Goal: Transaction & Acquisition: Purchase product/service

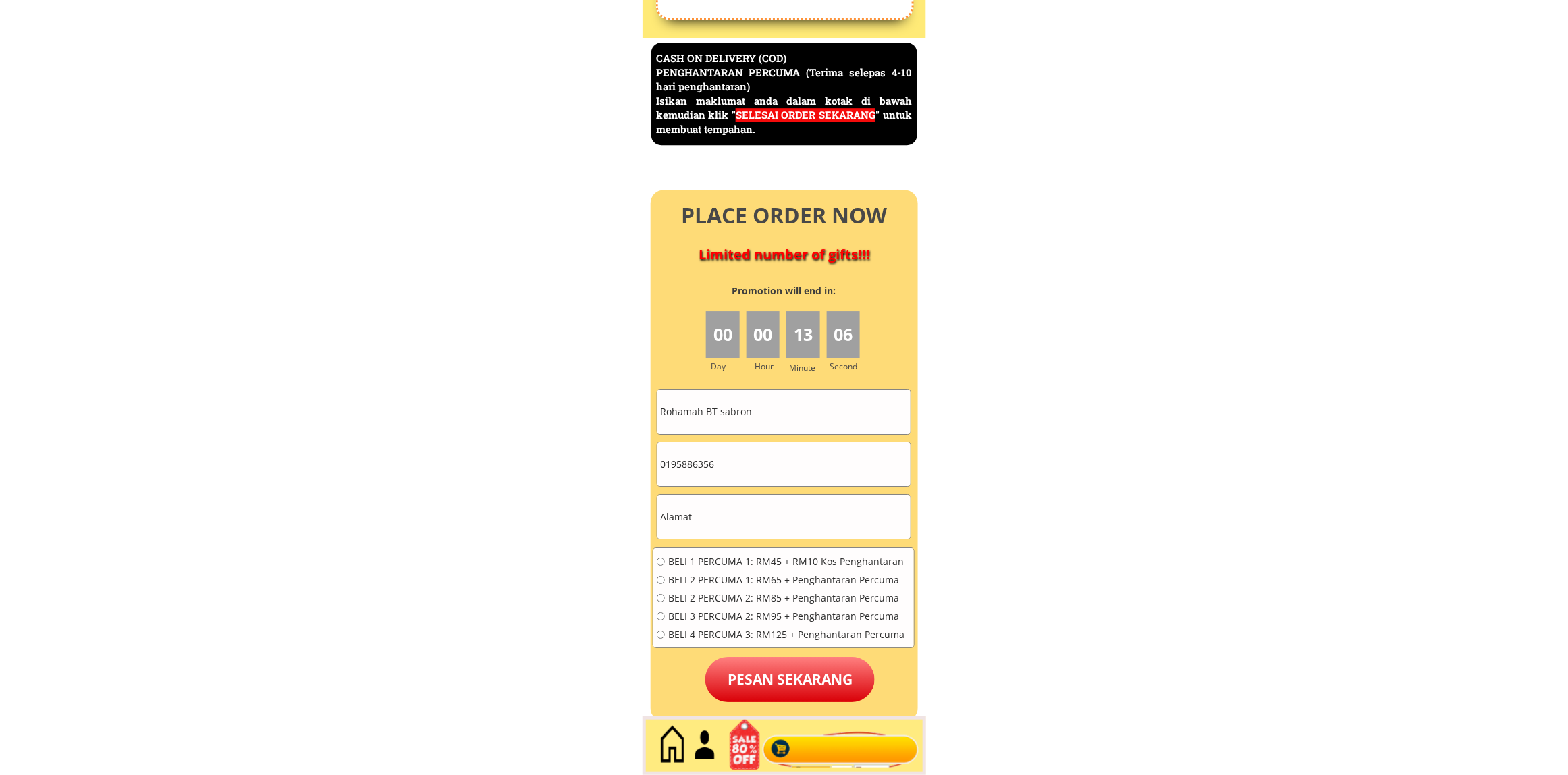
scroll to position [5860, 0]
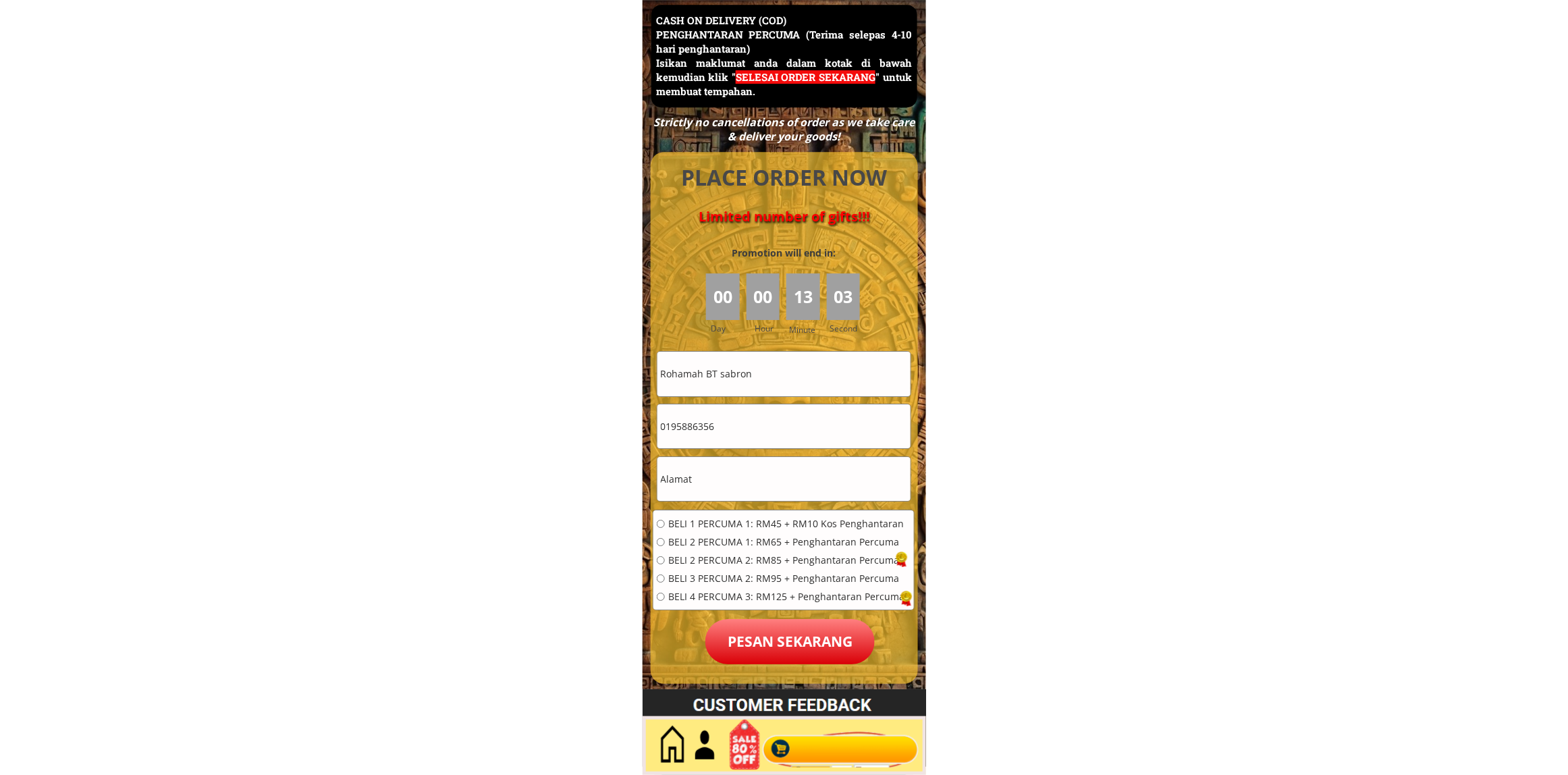
click at [794, 382] on input "Rohamah BT sabron" at bounding box center [784, 373] width 253 height 43
paste input "Hashim bin Hassa"
type input "[PERSON_NAME]"
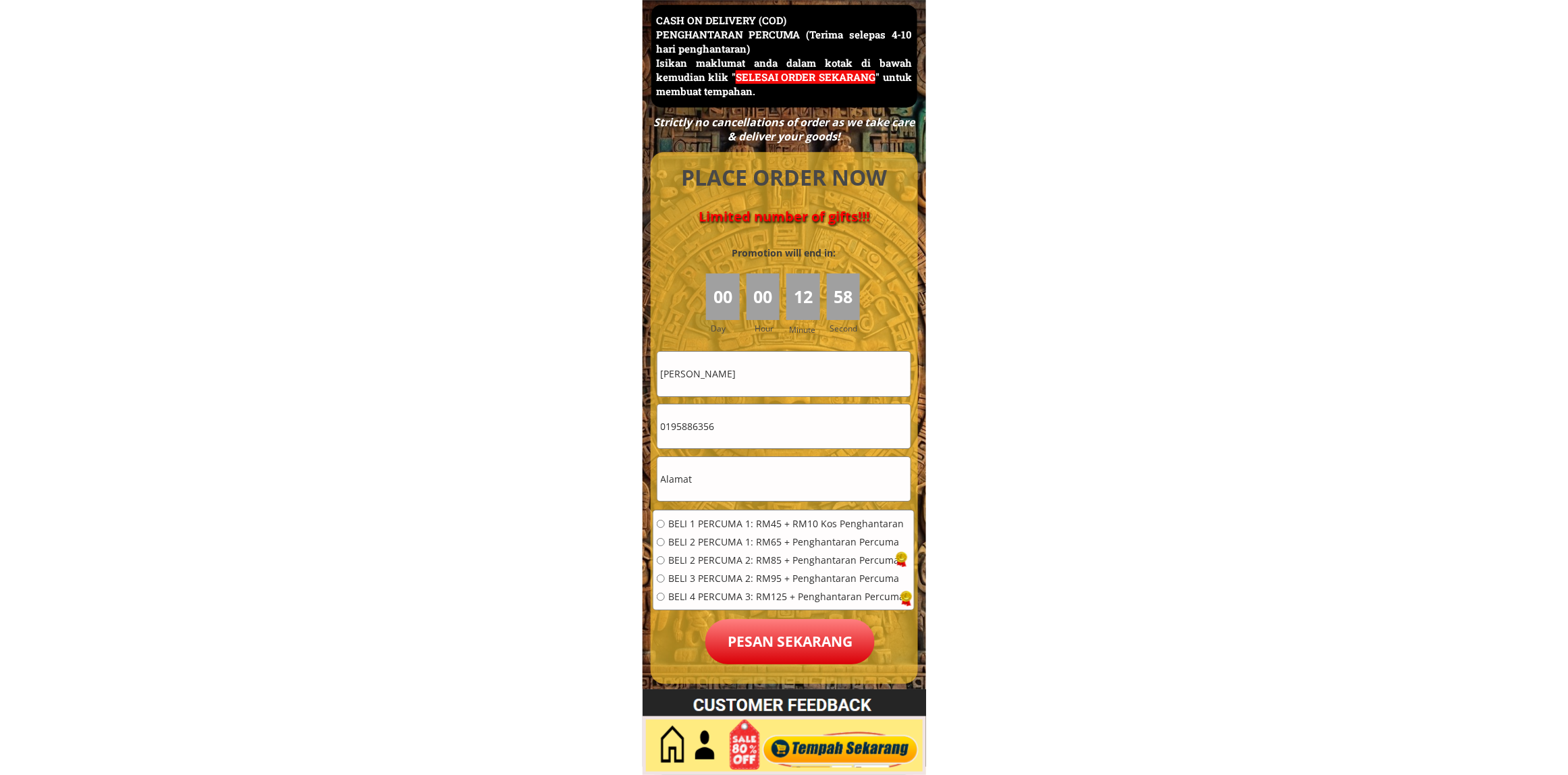
click at [800, 434] on input "0195886356" at bounding box center [784, 426] width 253 height 43
paste input "79615668"
type input "0179615668"
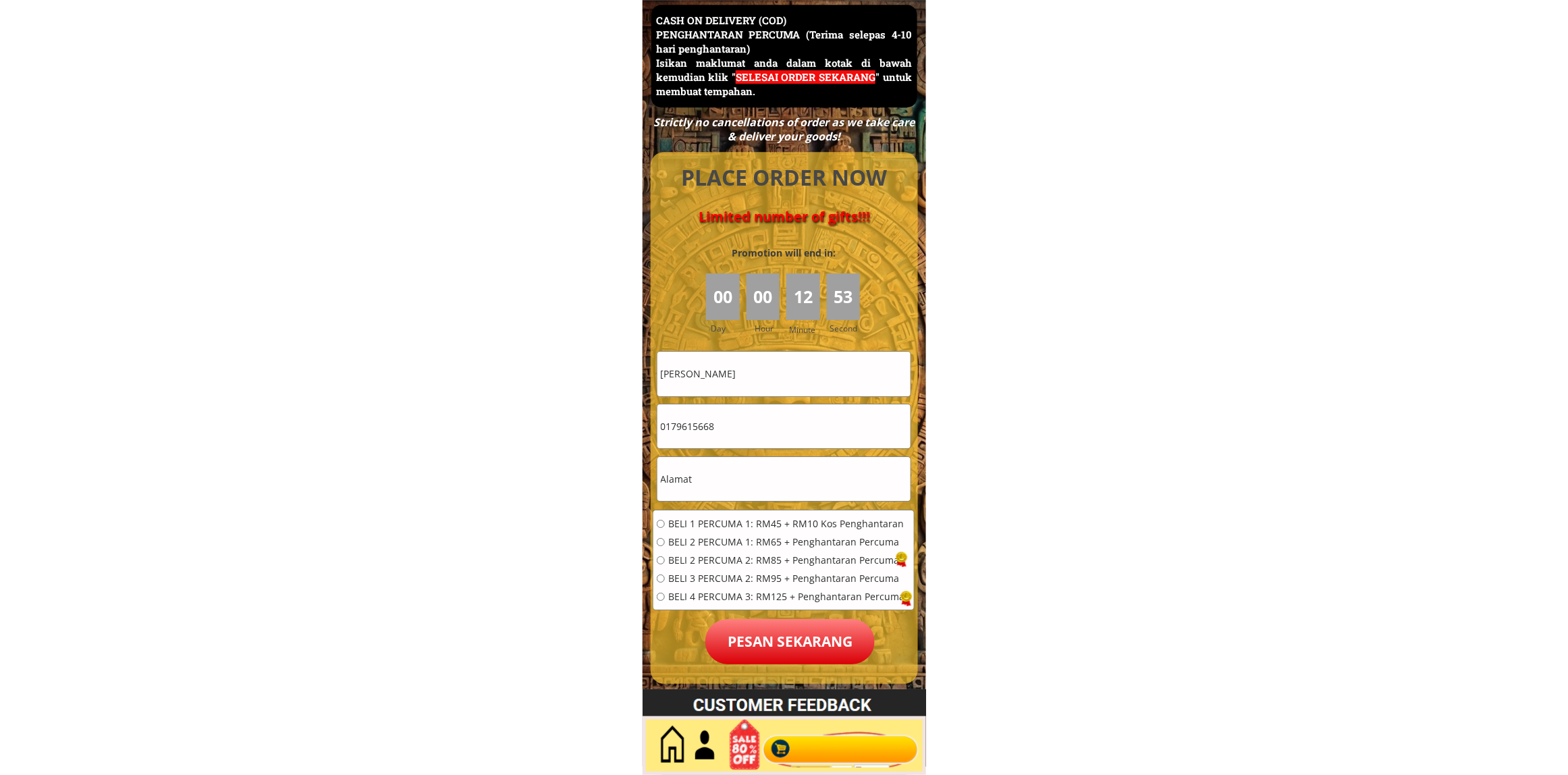
click at [749, 467] on input "text" at bounding box center [784, 479] width 253 height 43
paste input "06-01-06 Ppr Desa Tun Razak"
click at [829, 484] on input "06-01-06 Ppr Desa Tun Razak" at bounding box center [784, 479] width 253 height 43
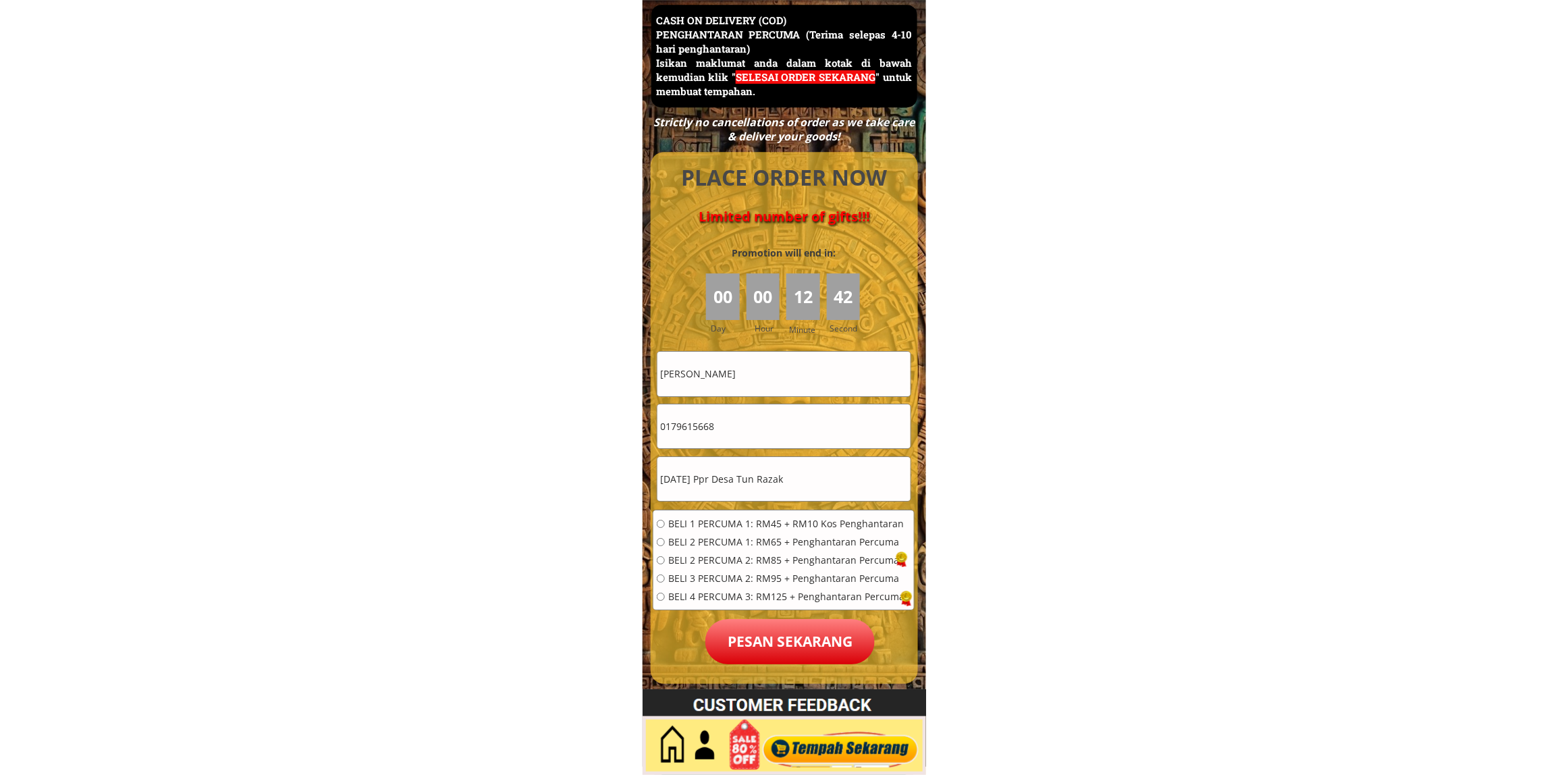
click at [829, 484] on input "06-01-06 Ppr Desa Tun Razak" at bounding box center [784, 479] width 253 height 43
paste input ",, jln 9/118B, 56000 Cheras KL. 8"
type input "06-01-06 Ppr Desa Tun Razak,, jln 9/118B, 56000 Cheras KL. 8"
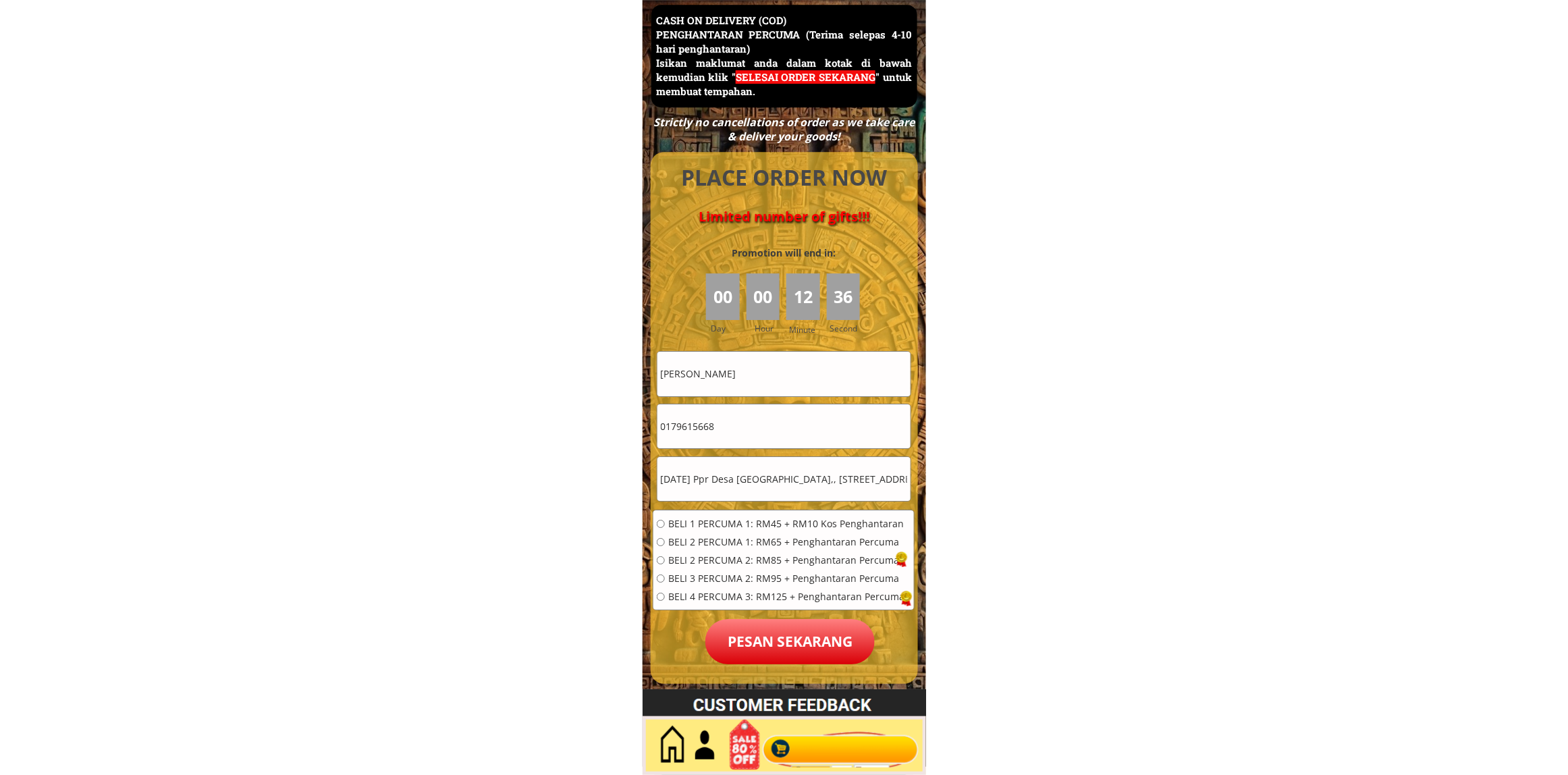
click at [725, 554] on div "BELI 1 PERCUMA 1: RM45 + RM10 Kos Penghantaran BELI 2 PERCUMA 1: RM65 + Penghan…" at bounding box center [780, 565] width 247 height 91
click at [732, 565] on span "BELI 2 PERCUMA 2: RM85 + Penghantaran Percuma" at bounding box center [786, 560] width 236 height 9
radio input "true"
click at [775, 629] on p "Pesan sekarang" at bounding box center [790, 642] width 169 height 45
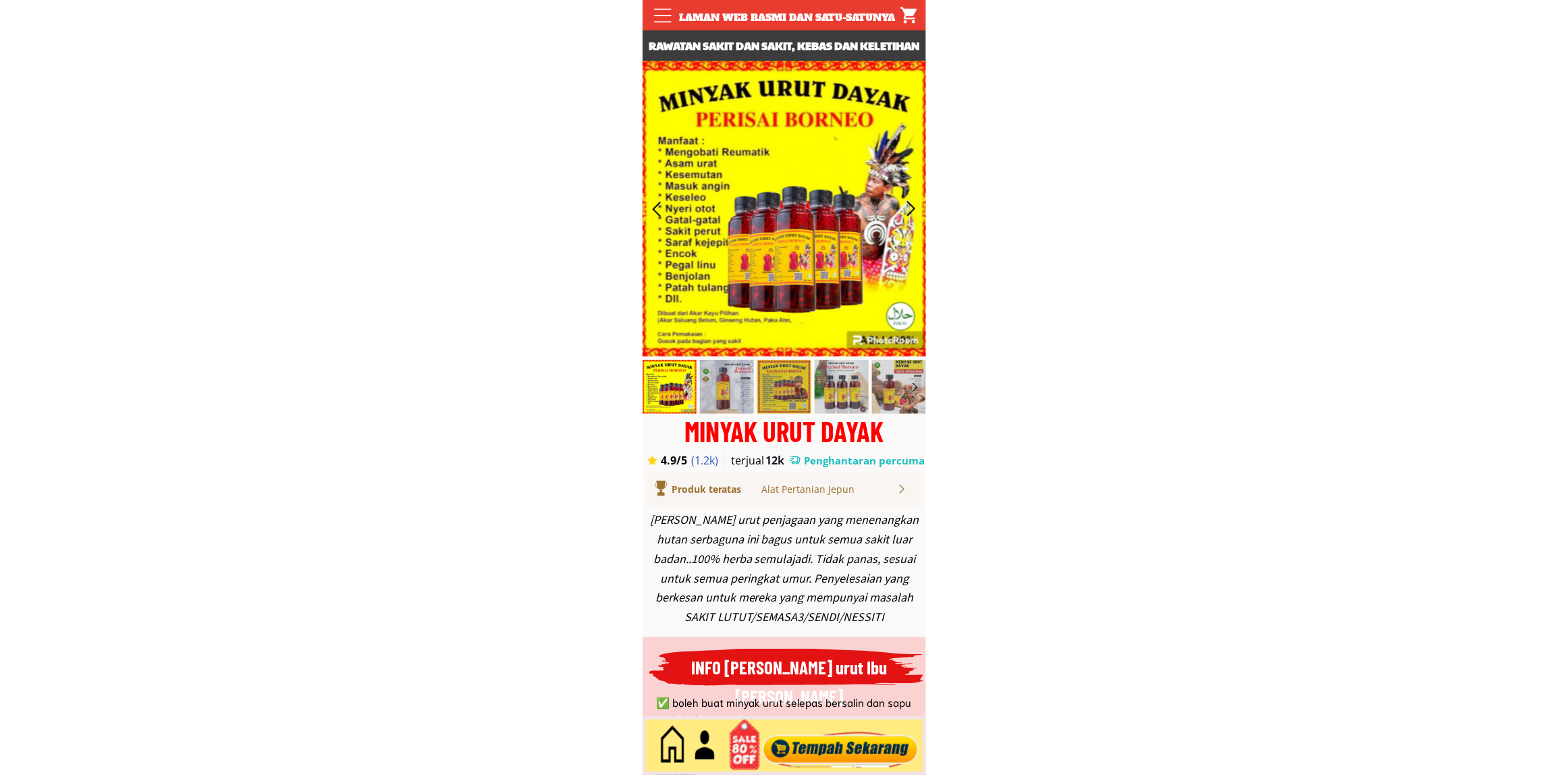
click at [798, 666] on h3 "INFO [PERSON_NAME] urut Ibu [PERSON_NAME]" at bounding box center [789, 681] width 214 height 58
click at [808, 711] on li "✅ boleh buat minyak urut selepas bersalin dan sapu pada baby" at bounding box center [786, 711] width 280 height 34
click at [814, 737] on div at bounding box center [840, 746] width 163 height 44
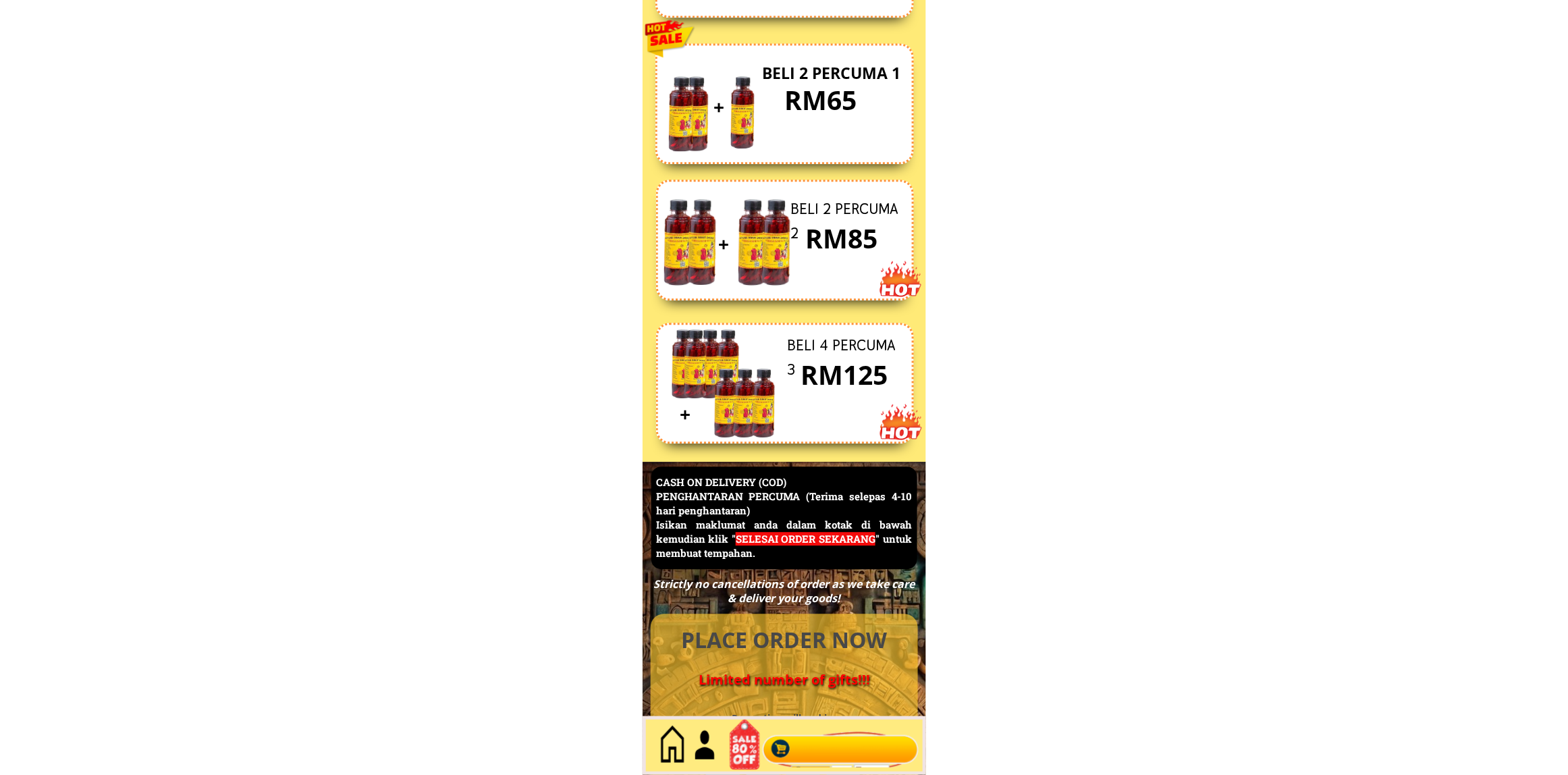
scroll to position [5860, 0]
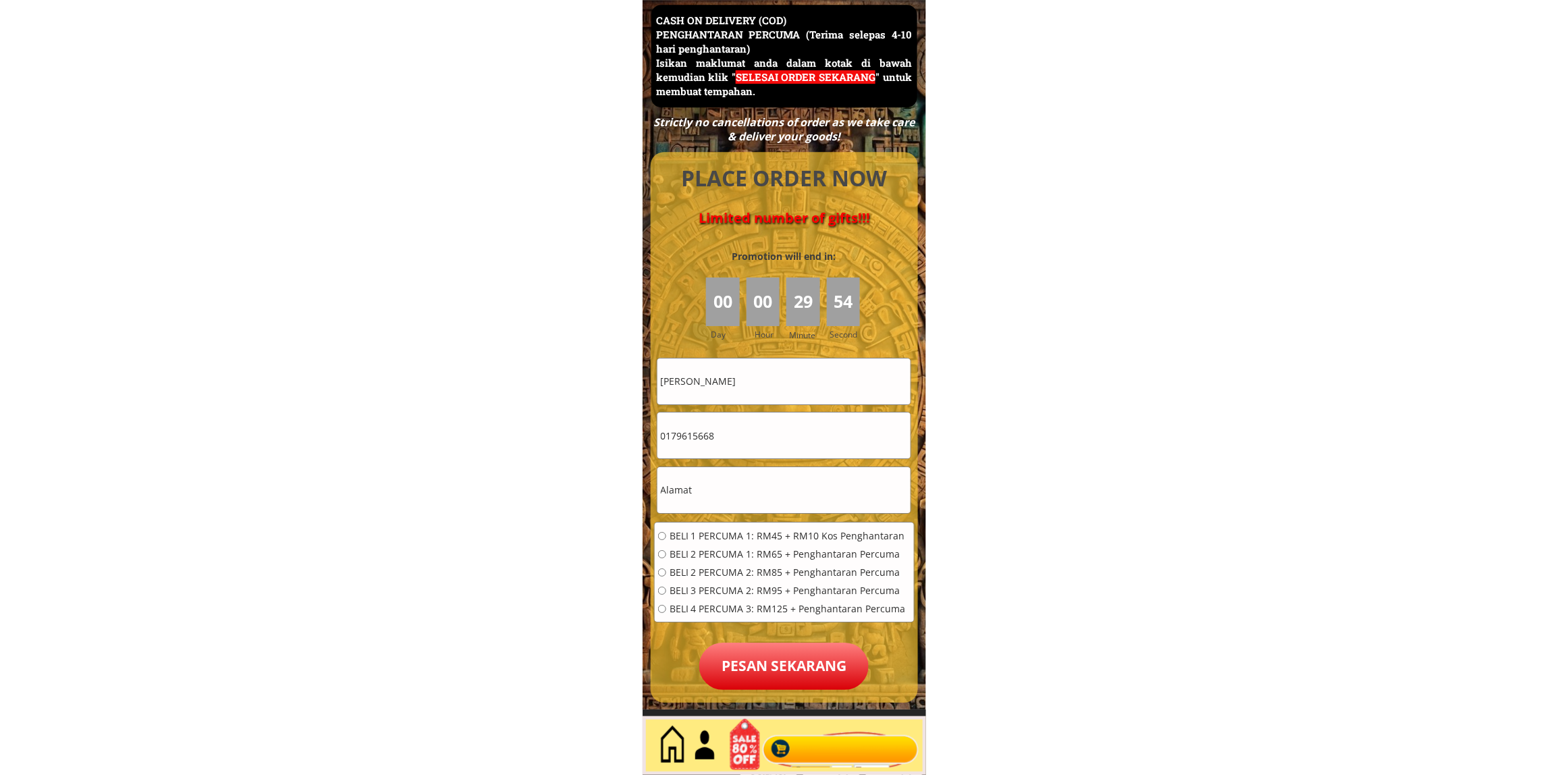
click at [749, 455] on input "0179615668" at bounding box center [784, 436] width 253 height 46
paste input "-7223386"
click at [685, 446] on input "017-7223386" at bounding box center [784, 436] width 253 height 46
click at [680, 439] on input "017-7223386" at bounding box center [784, 436] width 253 height 46
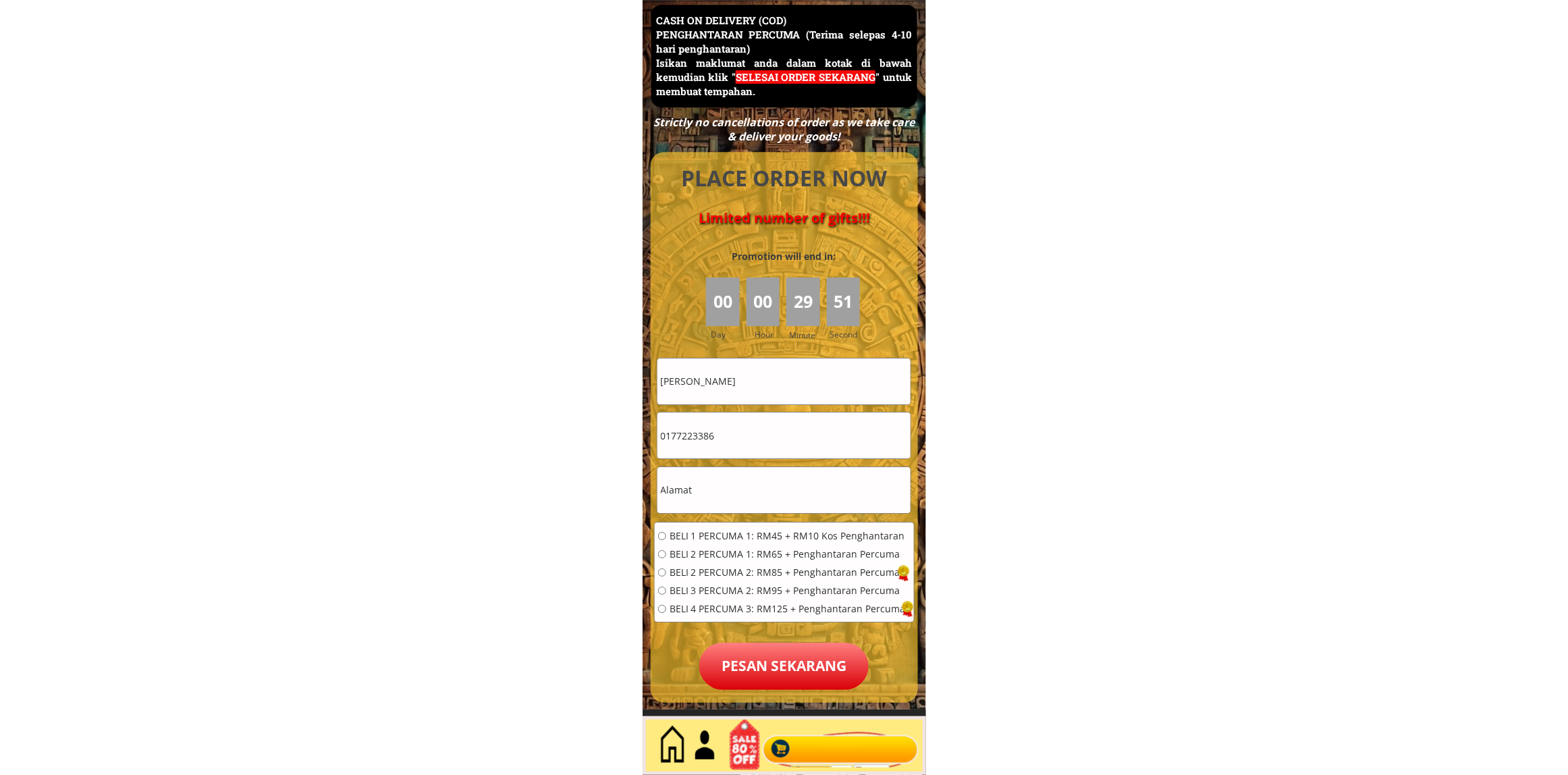
type input "0177223386"
click at [810, 375] on input "[PERSON_NAME]" at bounding box center [784, 381] width 253 height 46
paste input "[PERSON_NAME] Bt [PERSON_NAME]"
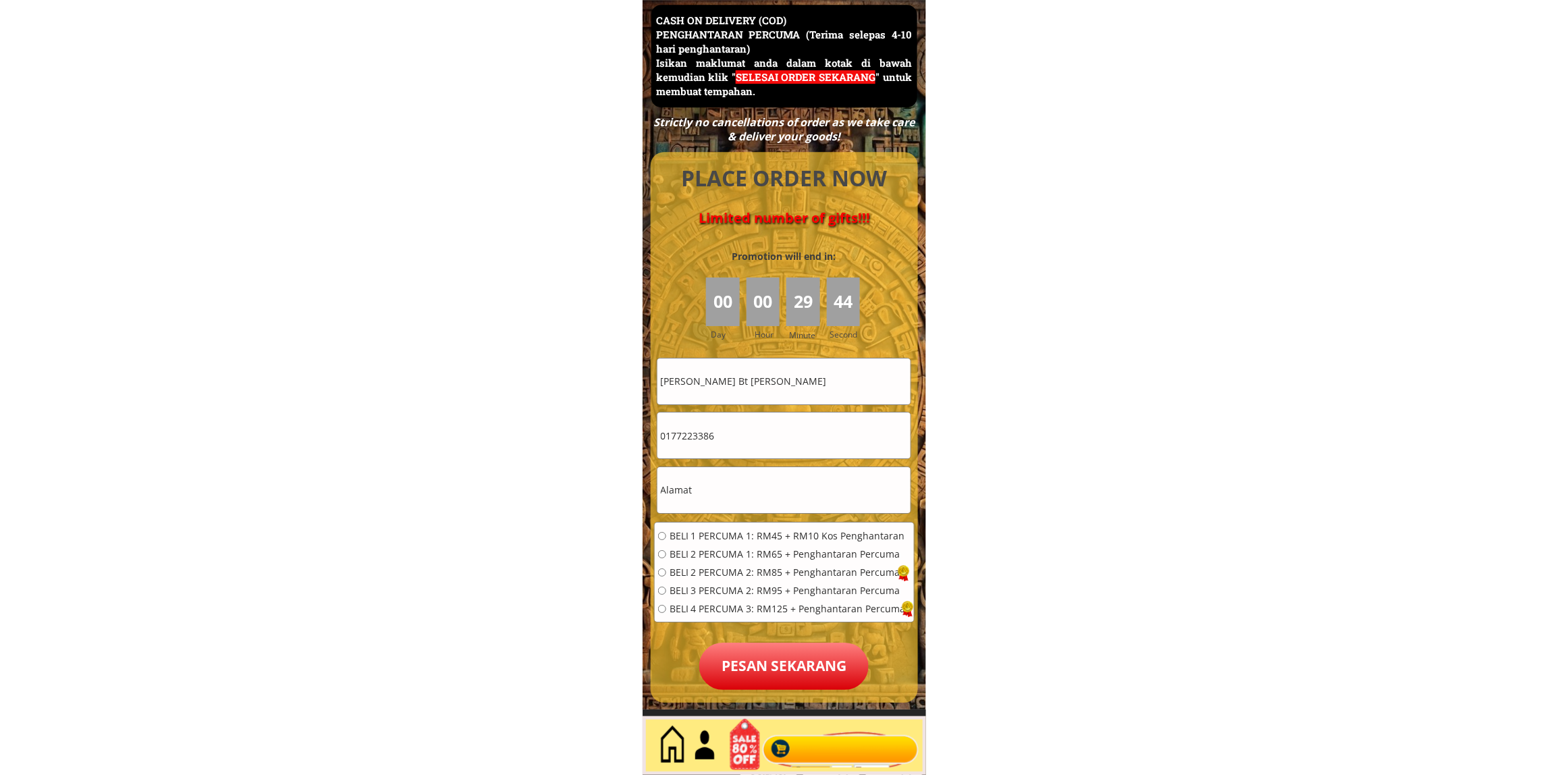
type input "[PERSON_NAME] Bt [PERSON_NAME]"
click at [753, 480] on input "text" at bounding box center [784, 490] width 253 height 46
paste input "[STREET_ADDRESS]"
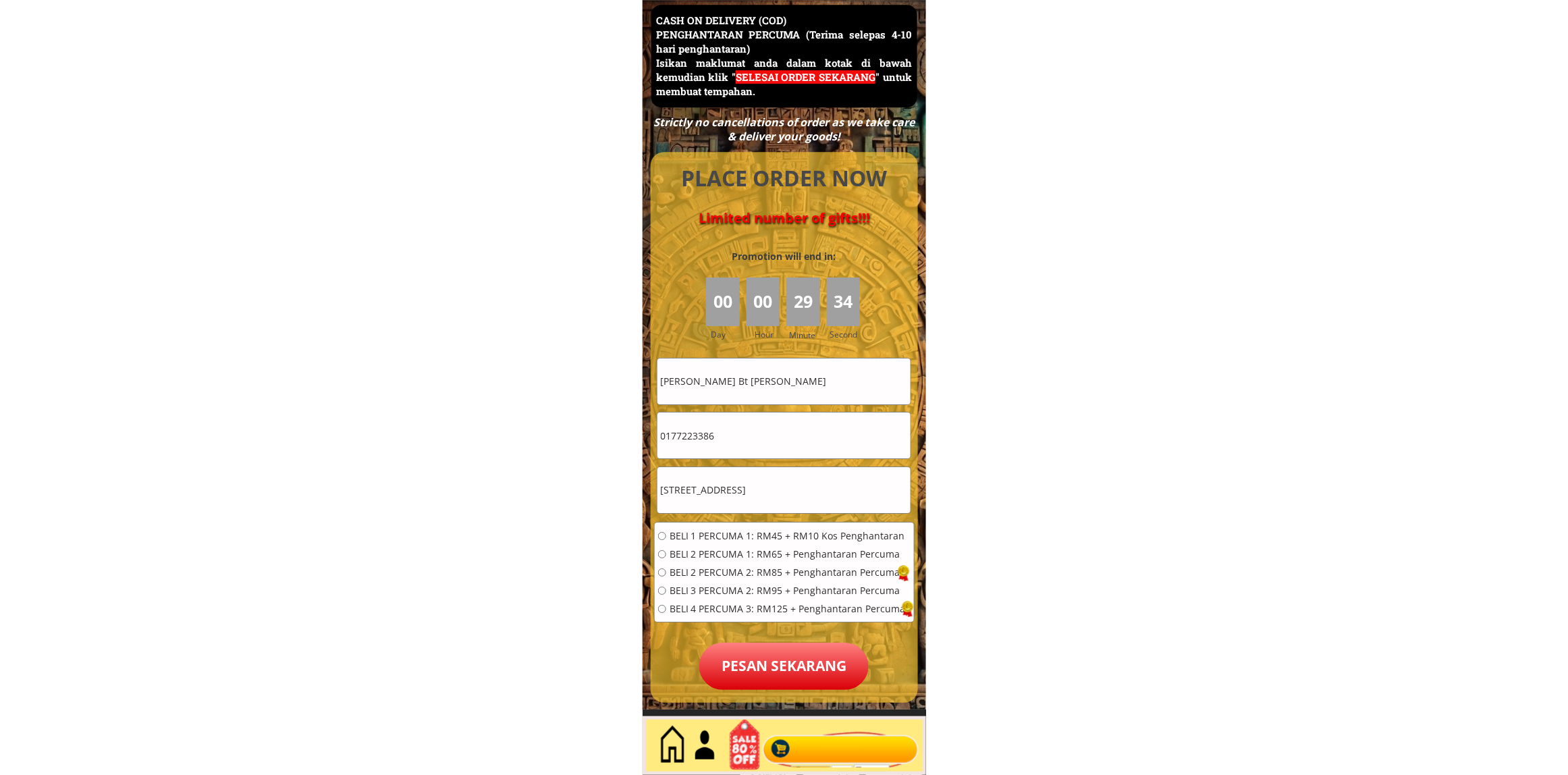
type input "[STREET_ADDRESS]"
click at [725, 525] on div "BELI 1 PERCUMA 1: RM45 + RM10 Kos Penghantaran BELI 2 PERCUMA 1: RM65 + Penghan…" at bounding box center [784, 577] width 259 height 109
click at [730, 538] on span "BELI 1 PERCUMA 1: RM45 + RM10 Kos Penghantaran" at bounding box center [788, 536] width 236 height 9
radio input "true"
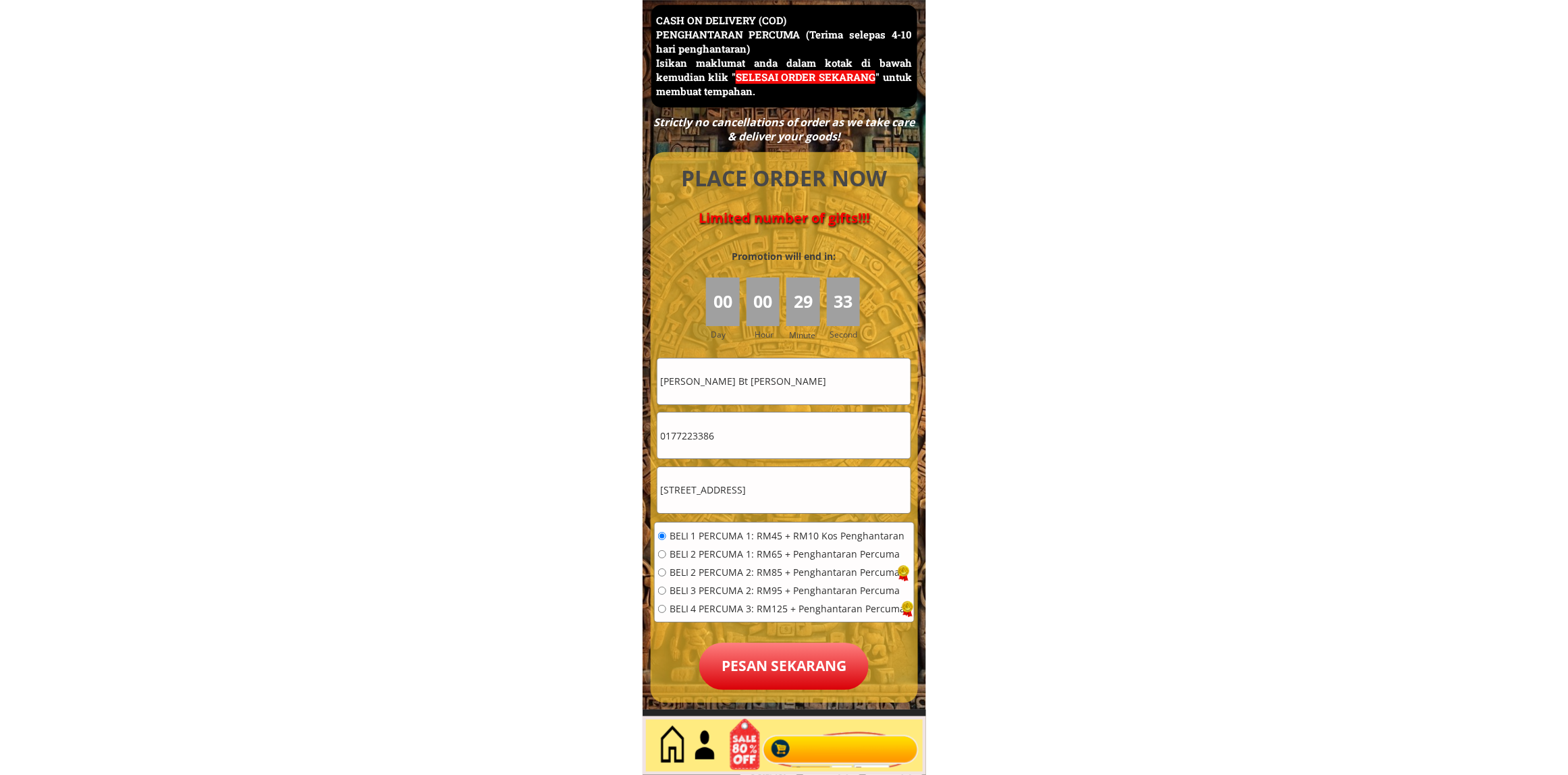
click at [771, 655] on p "Pesan sekarang" at bounding box center [783, 666] width 169 height 47
